Goal: Information Seeking & Learning: Learn about a topic

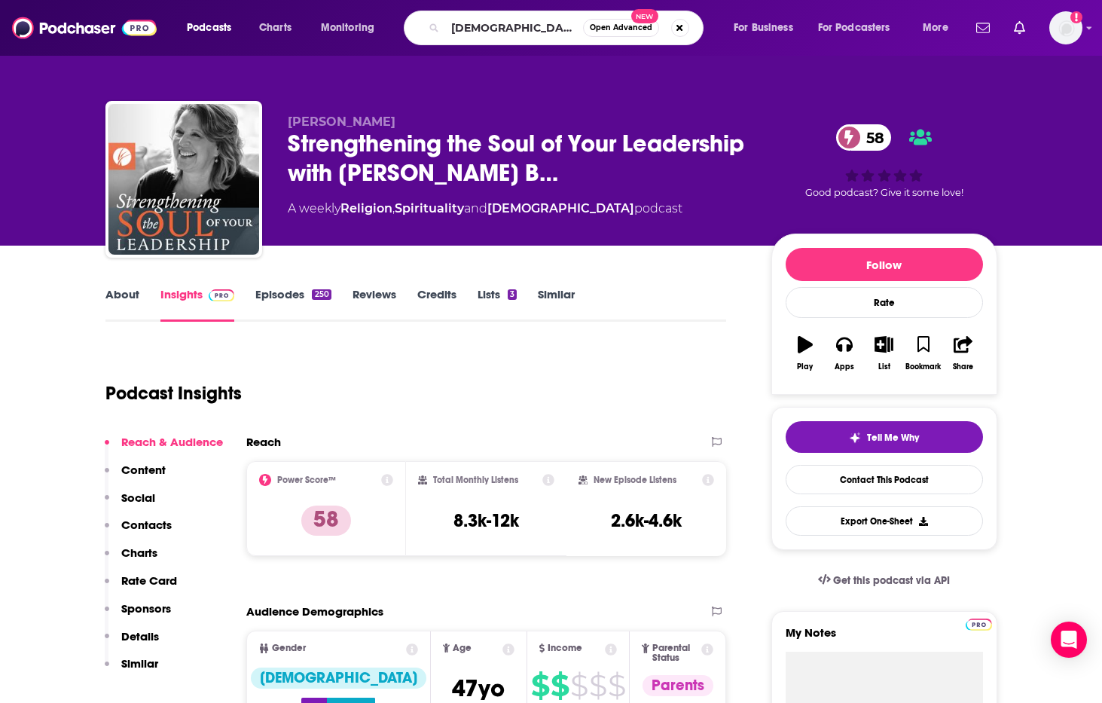
type input "[DEMOGRAPHIC_DATA] simplicity"
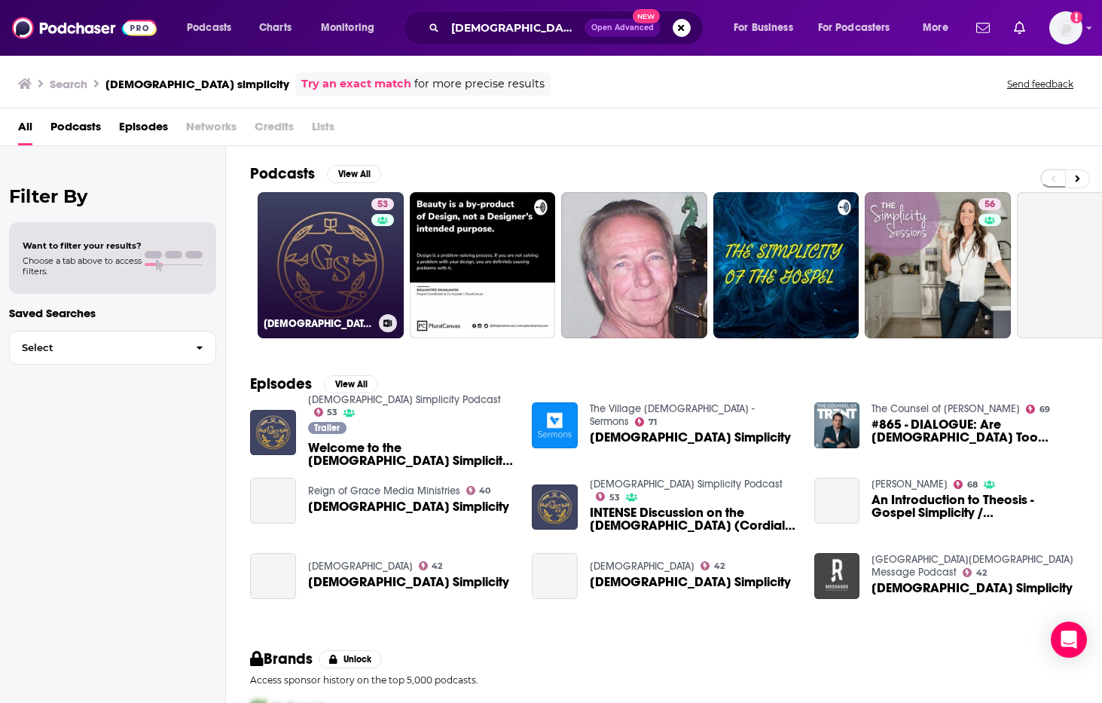
click at [353, 281] on link "53 [DEMOGRAPHIC_DATA] Simplicity Podcast" at bounding box center [331, 265] width 146 height 146
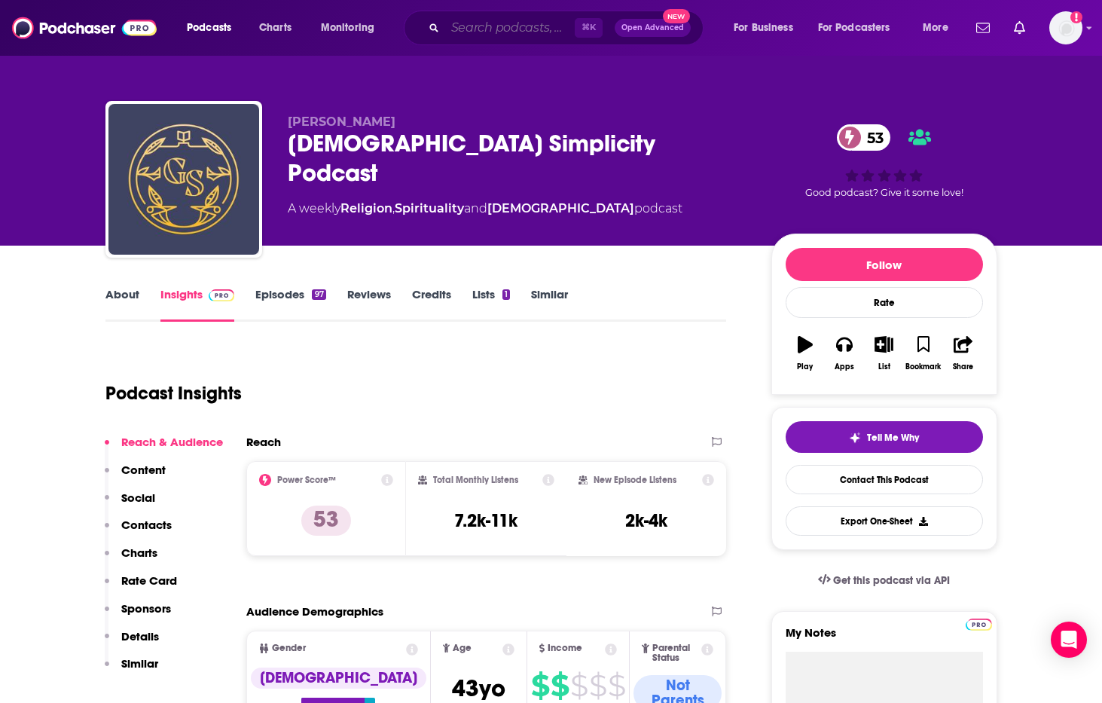
click at [501, 35] on input "Search podcasts, credits, & more..." at bounding box center [510, 28] width 130 height 24
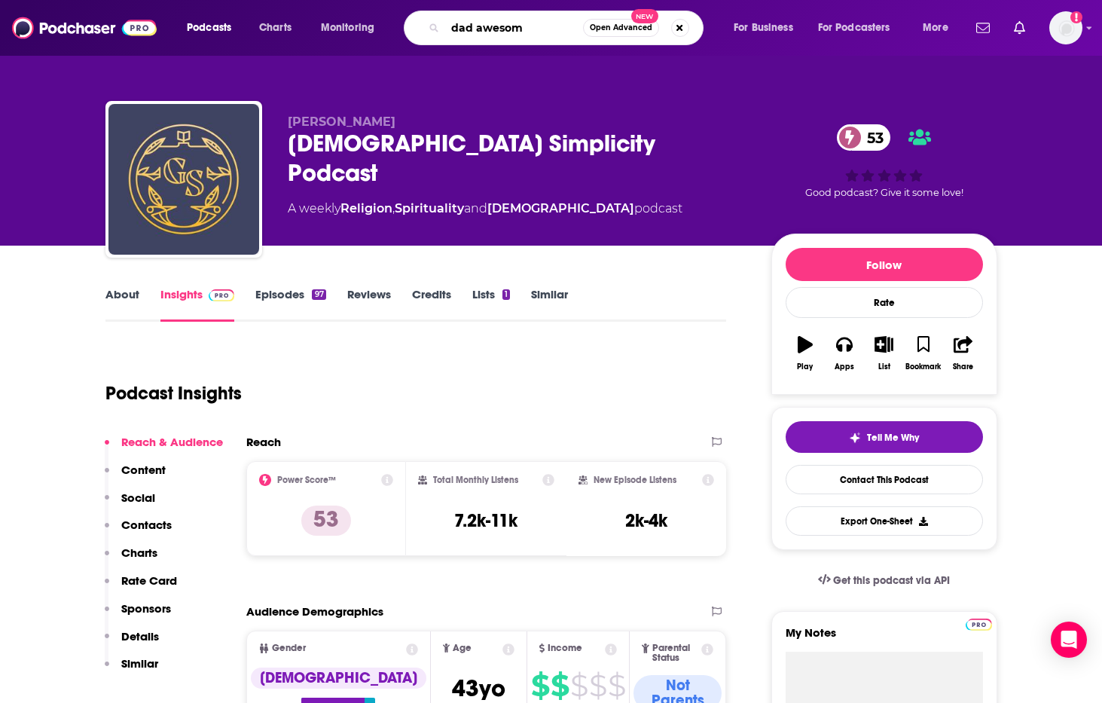
type input "dad awesome"
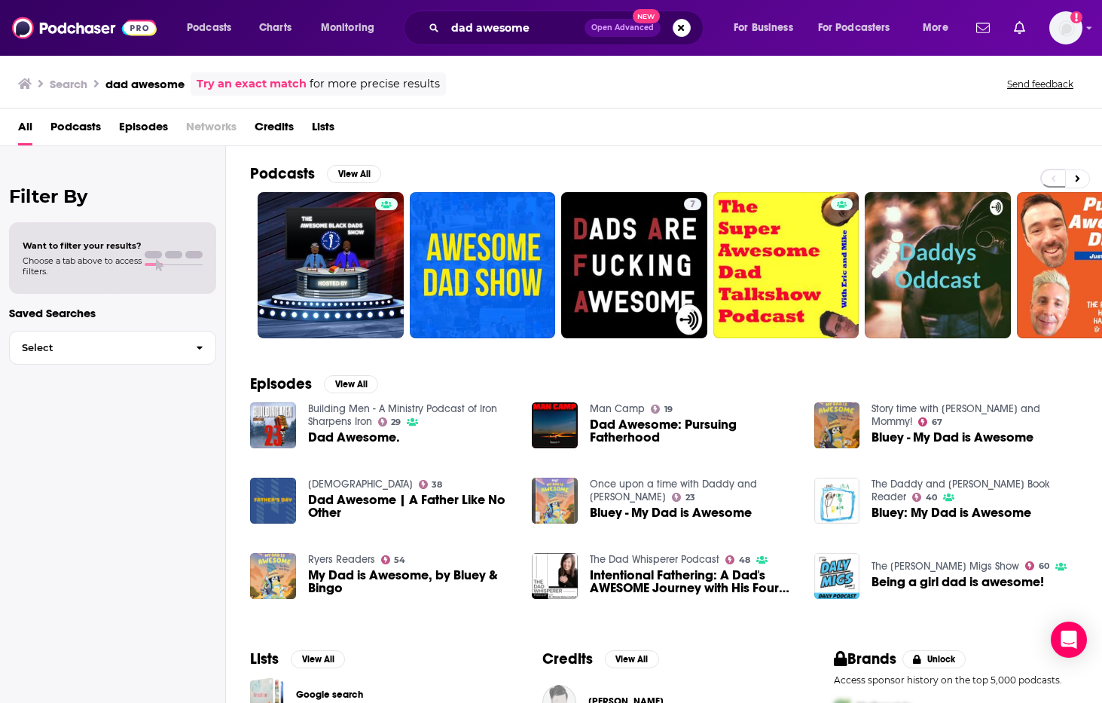
scroll to position [105, 0]
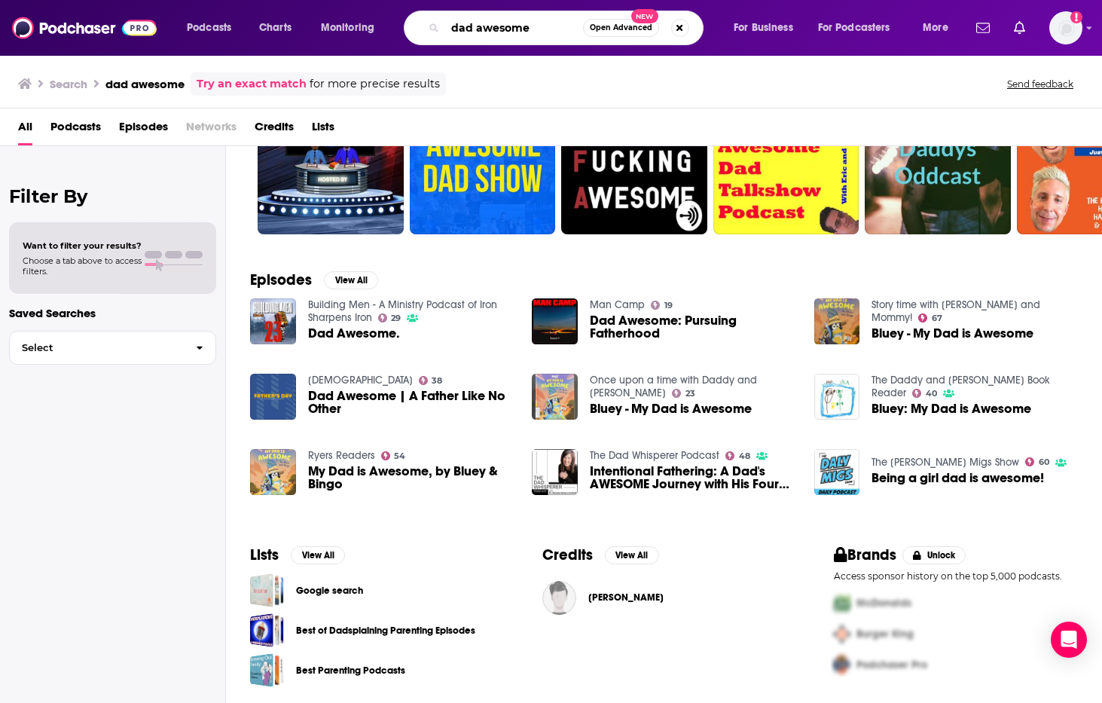
drag, startPoint x: 541, startPoint y: 29, endPoint x: 401, endPoint y: 32, distance: 140.1
click at [401, 32] on div "Podcasts Charts Monitoring dad awesome Open Advanced New For Business For Podca…" at bounding box center [569, 28] width 786 height 35
type input "dts table"
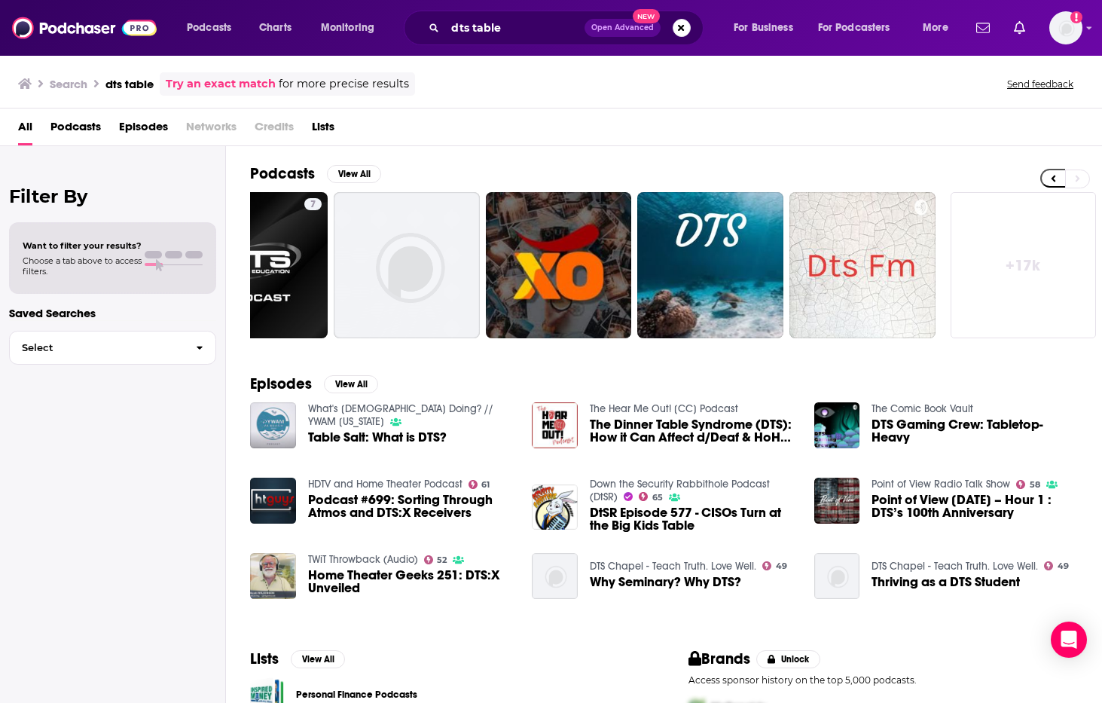
scroll to position [105, 0]
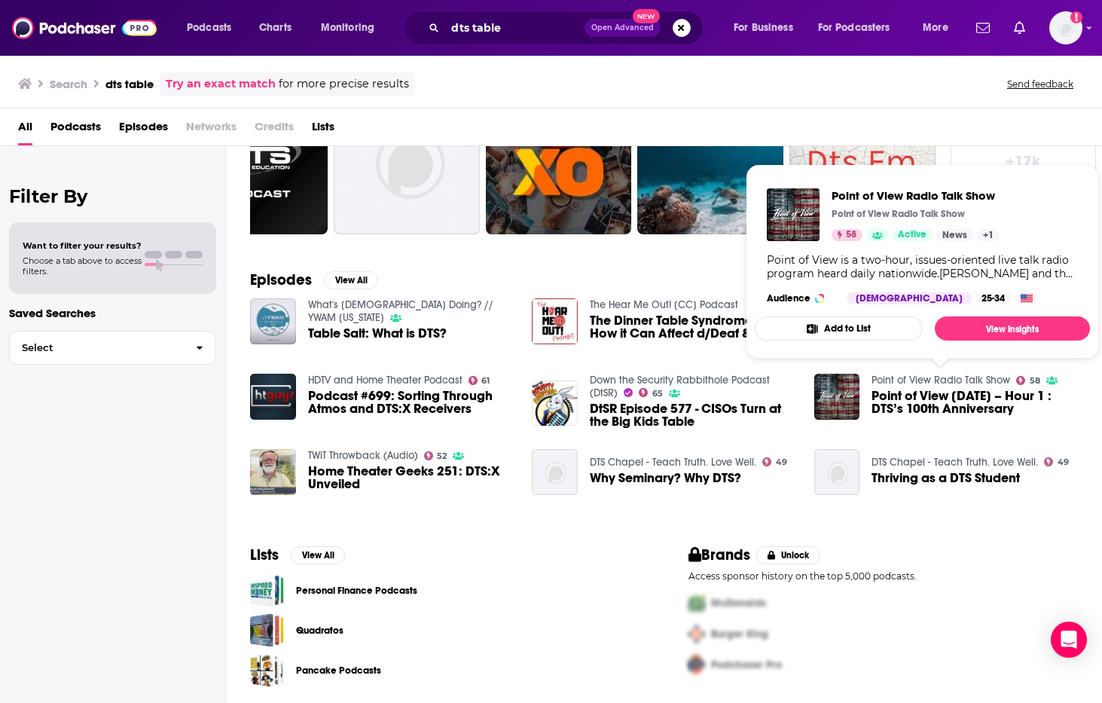
click at [938, 384] on link "Point of View Radio Talk Show" at bounding box center [941, 380] width 139 height 13
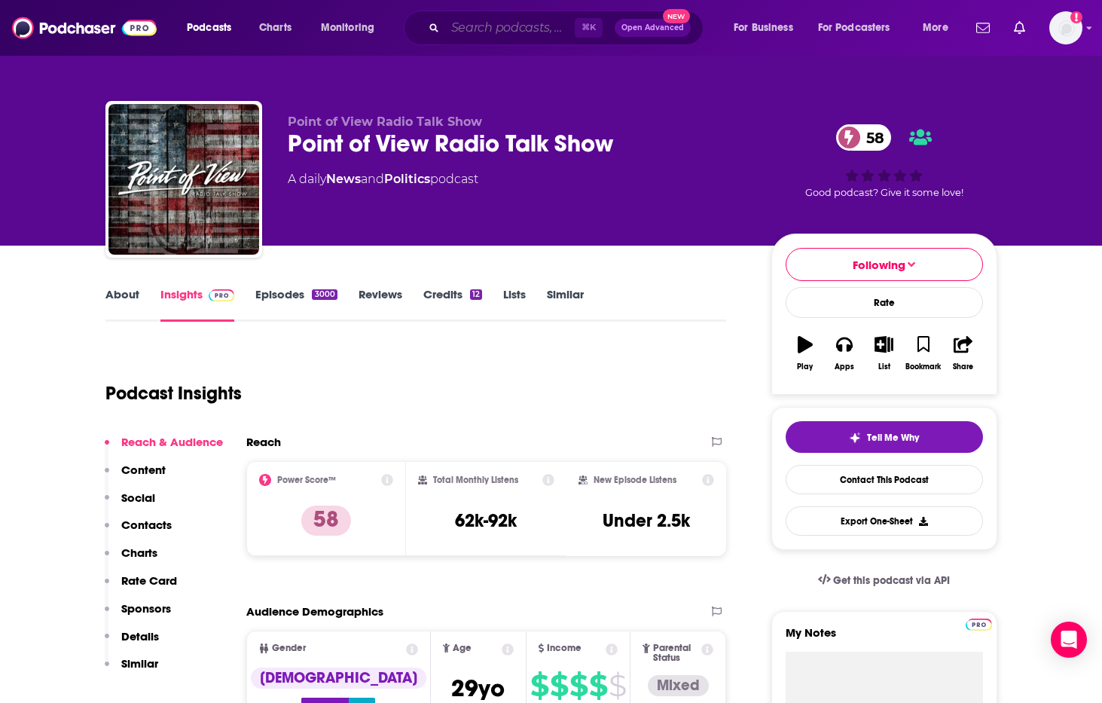
click at [509, 25] on input "Search podcasts, credits, & more..." at bounding box center [510, 28] width 130 height 24
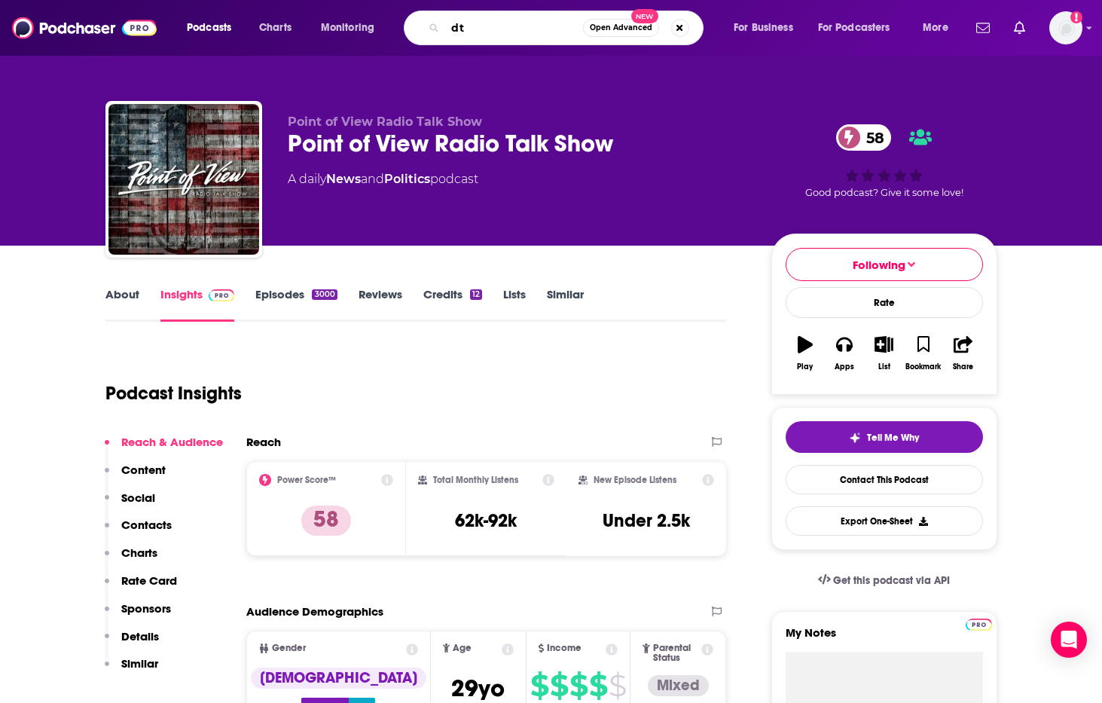
type input "dts"
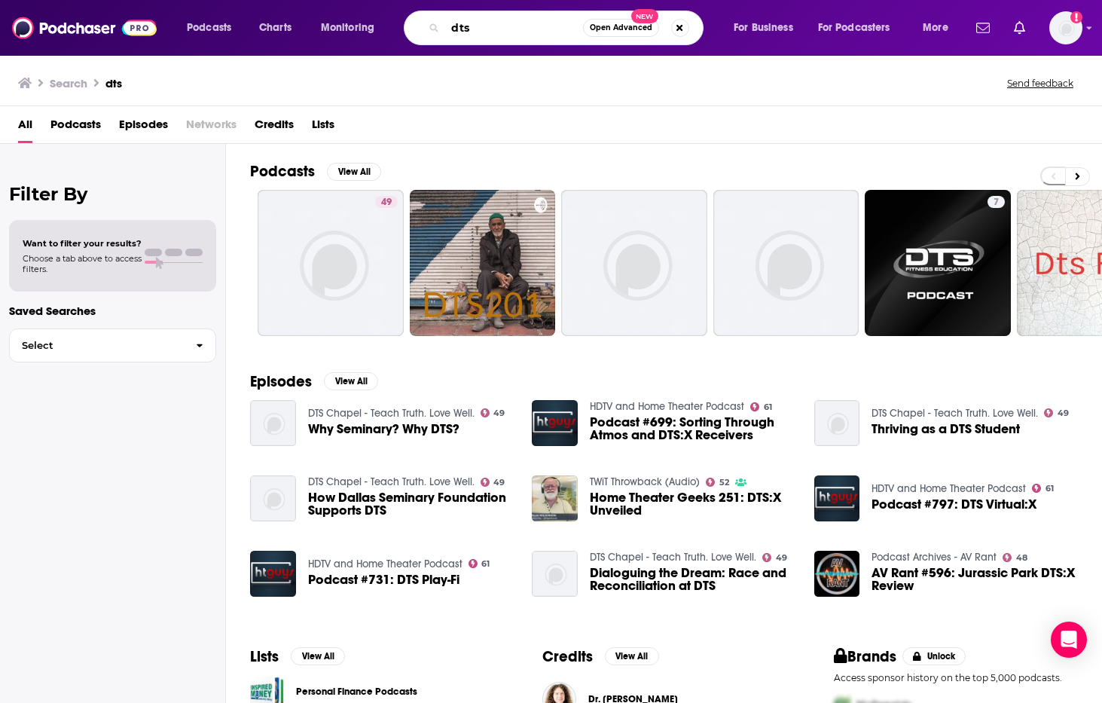
click at [475, 26] on input "dts" at bounding box center [514, 28] width 138 height 24
drag, startPoint x: 487, startPoint y: 30, endPoint x: 451, endPoint y: 29, distance: 35.4
click at [451, 29] on input "dts" at bounding box center [514, 28] width 138 height 24
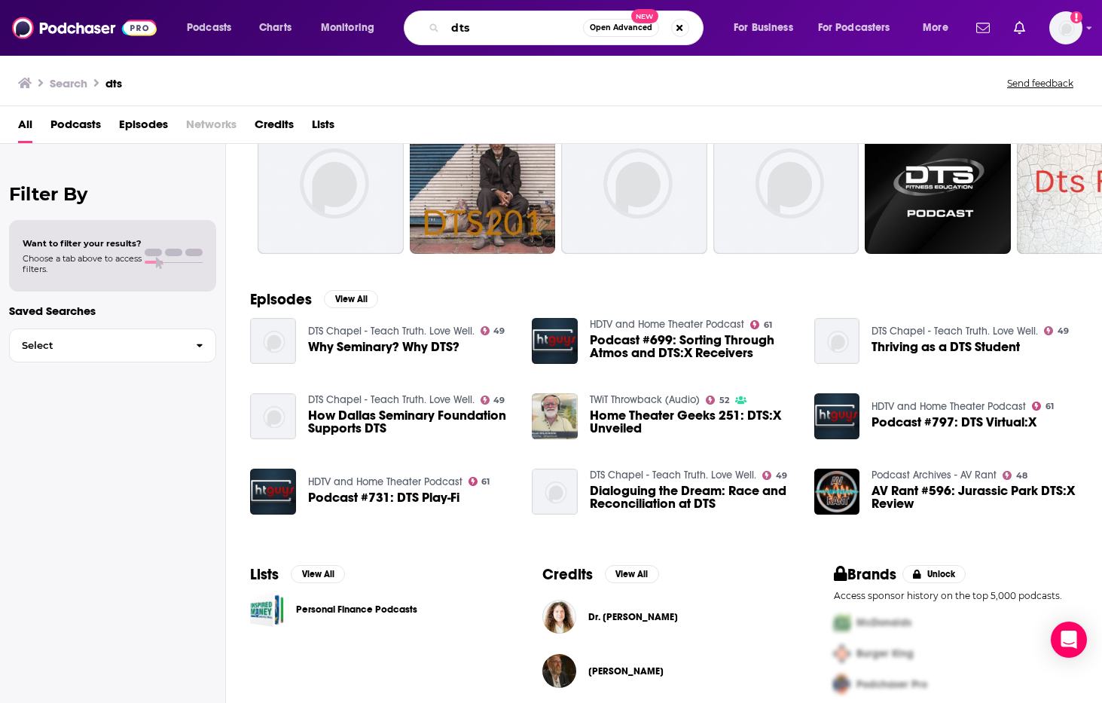
scroll to position [148, 0]
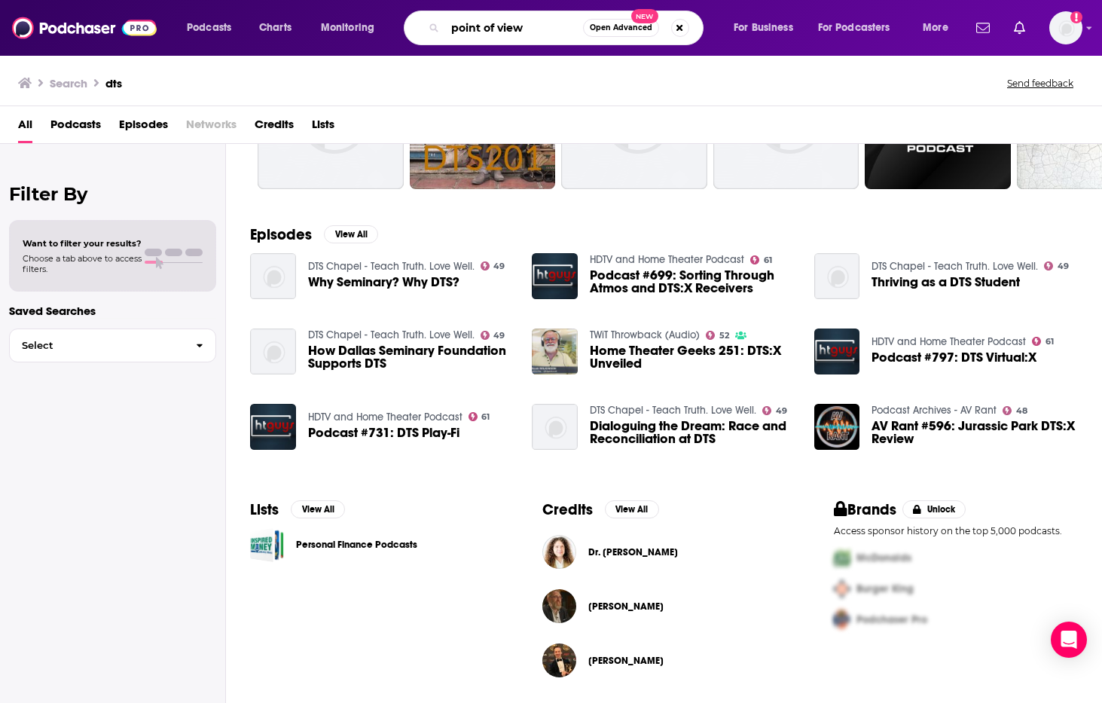
type input "point of view"
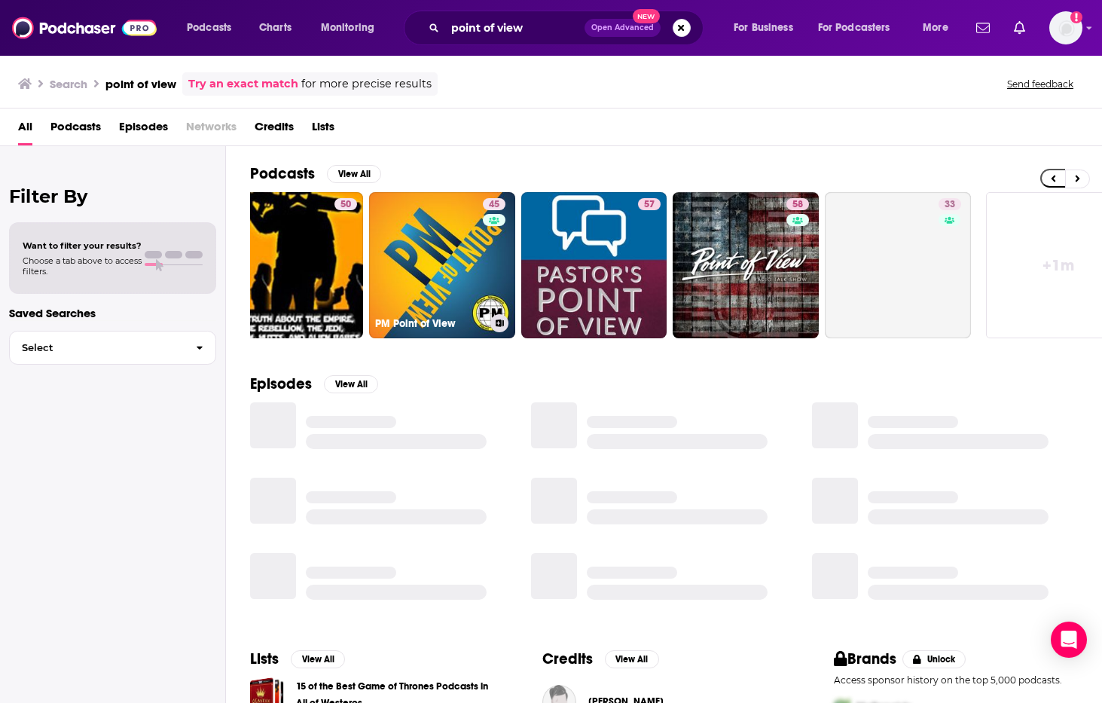
scroll to position [0, 532]
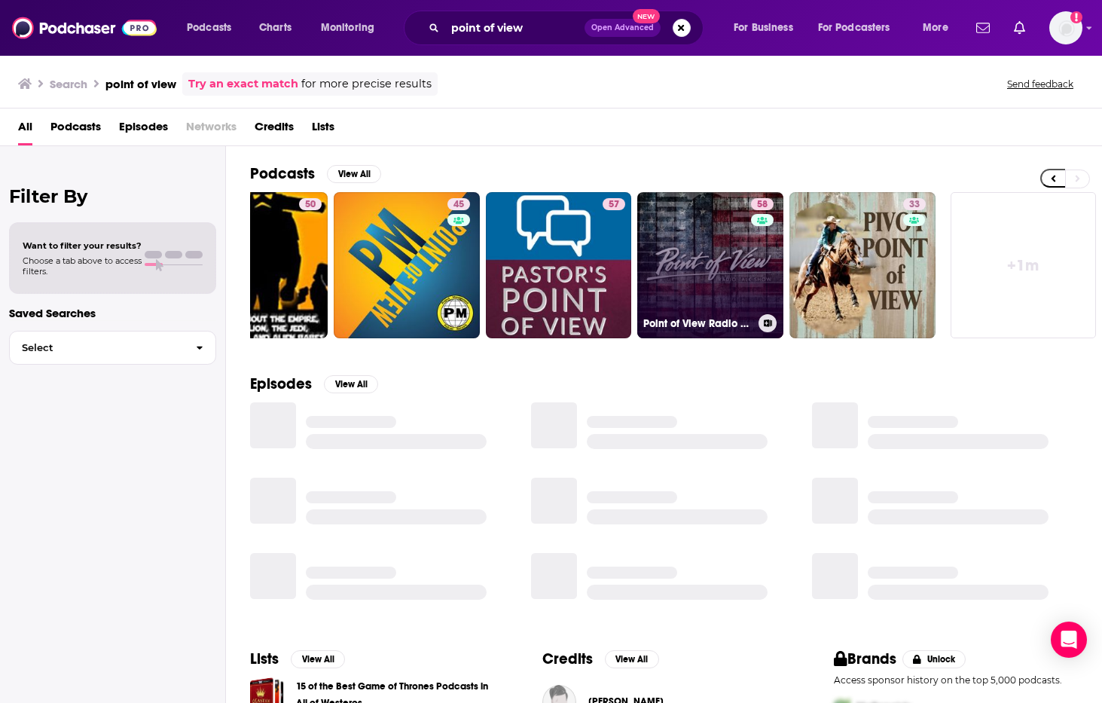
click at [723, 285] on link "58 Point of View Radio Talk Show" at bounding box center [710, 265] width 146 height 146
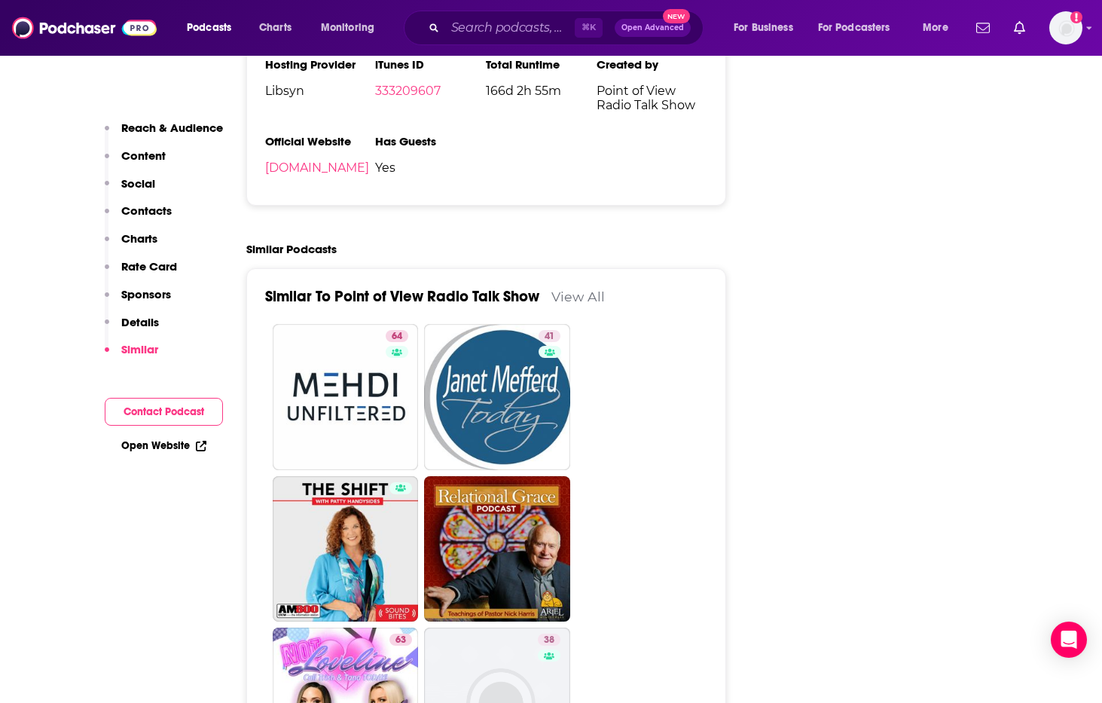
scroll to position [2415, 0]
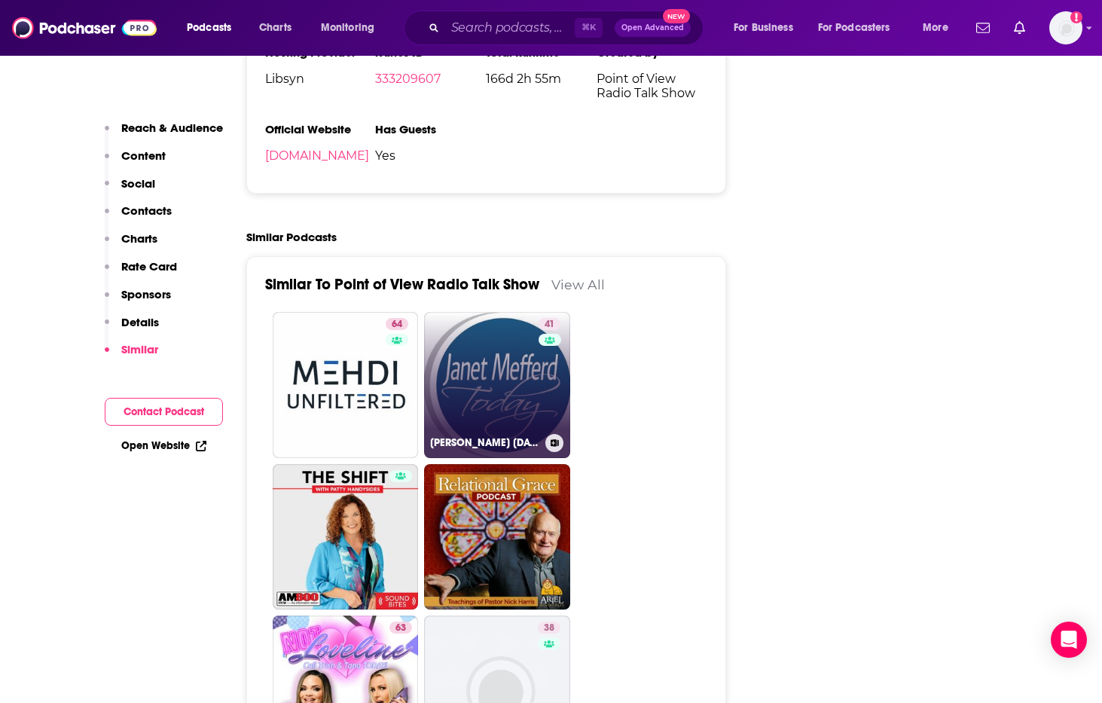
click at [501, 322] on link "41 [PERSON_NAME] [DATE]" at bounding box center [497, 385] width 146 height 146
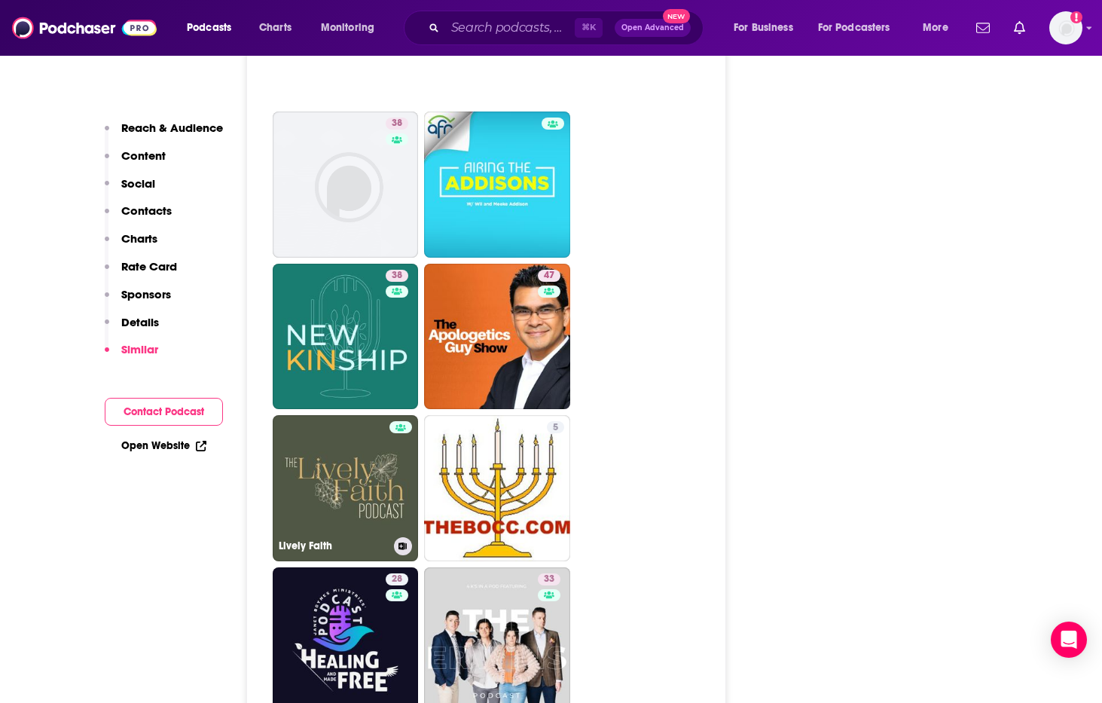
scroll to position [3757, 0]
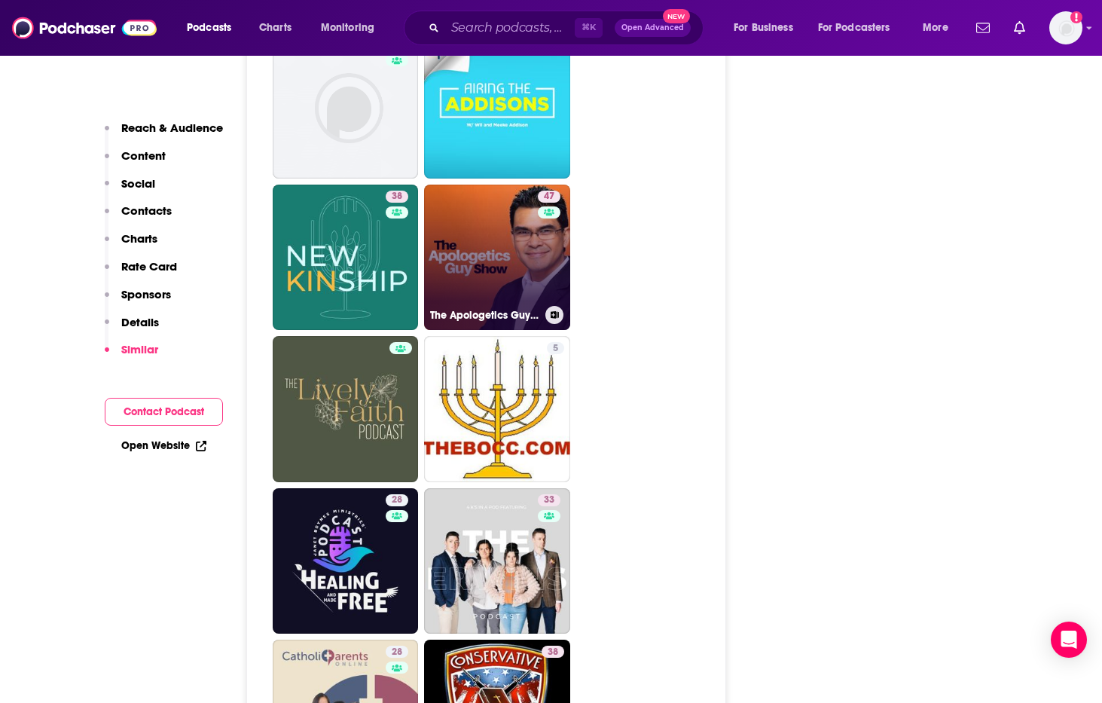
click at [520, 185] on link "47 The Apologetics Guy Show - [PERSON_NAME] Del [PERSON_NAME]" at bounding box center [497, 258] width 146 height 146
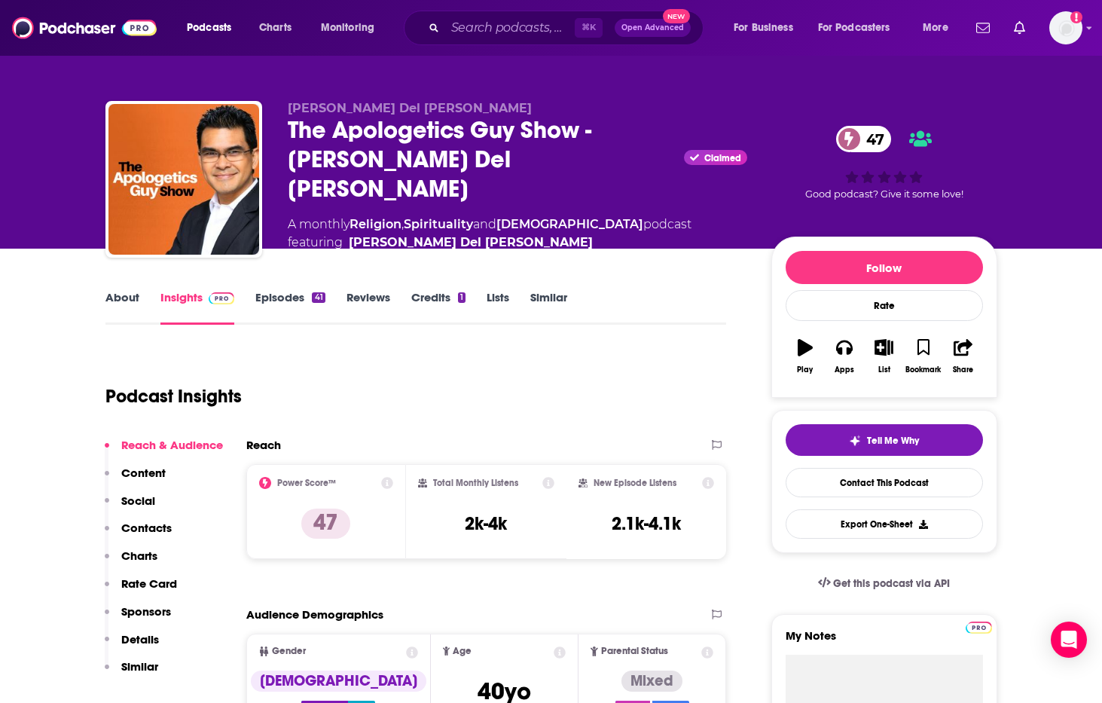
type input "[URL][DOMAIN_NAME]"
